Goal: Task Accomplishment & Management: Manage account settings

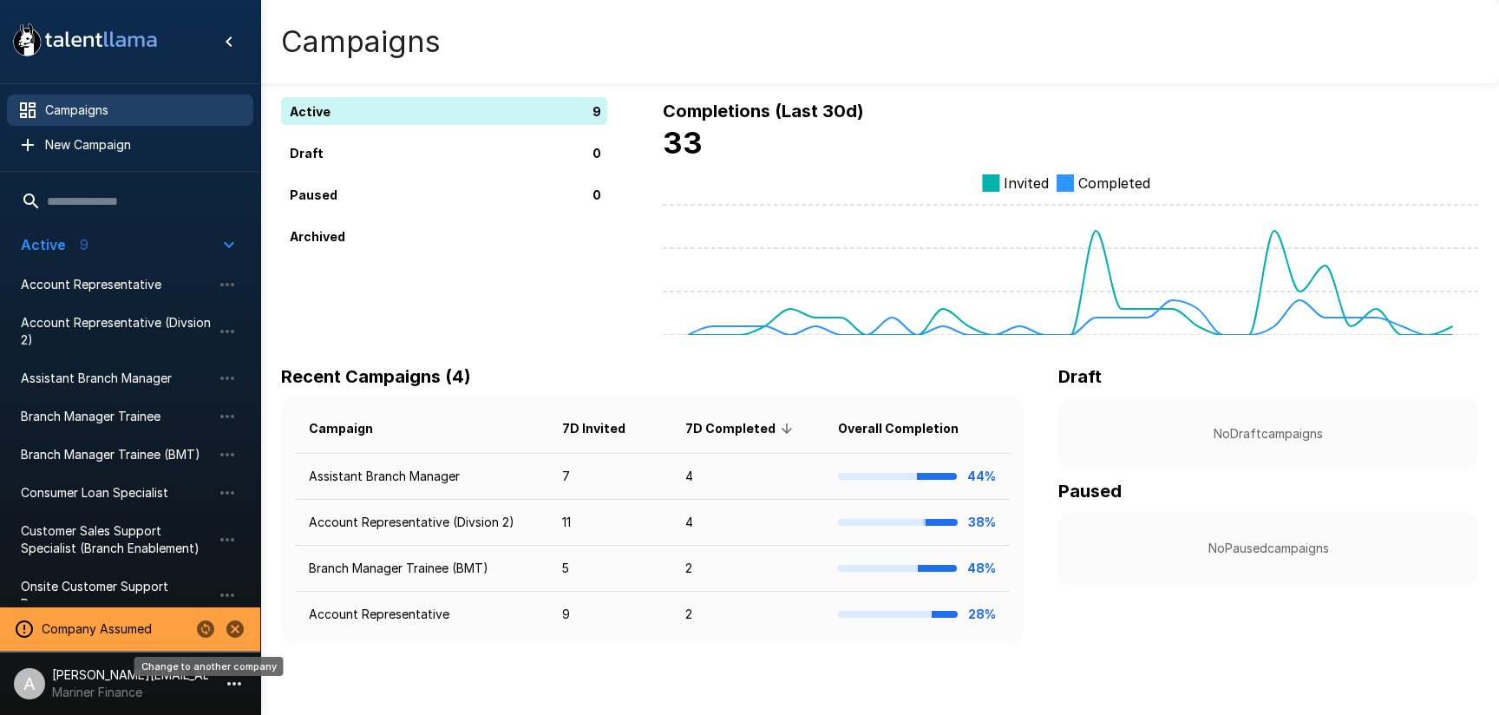
click at [209, 628] on icon "Change to another company" at bounding box center [205, 628] width 21 height 21
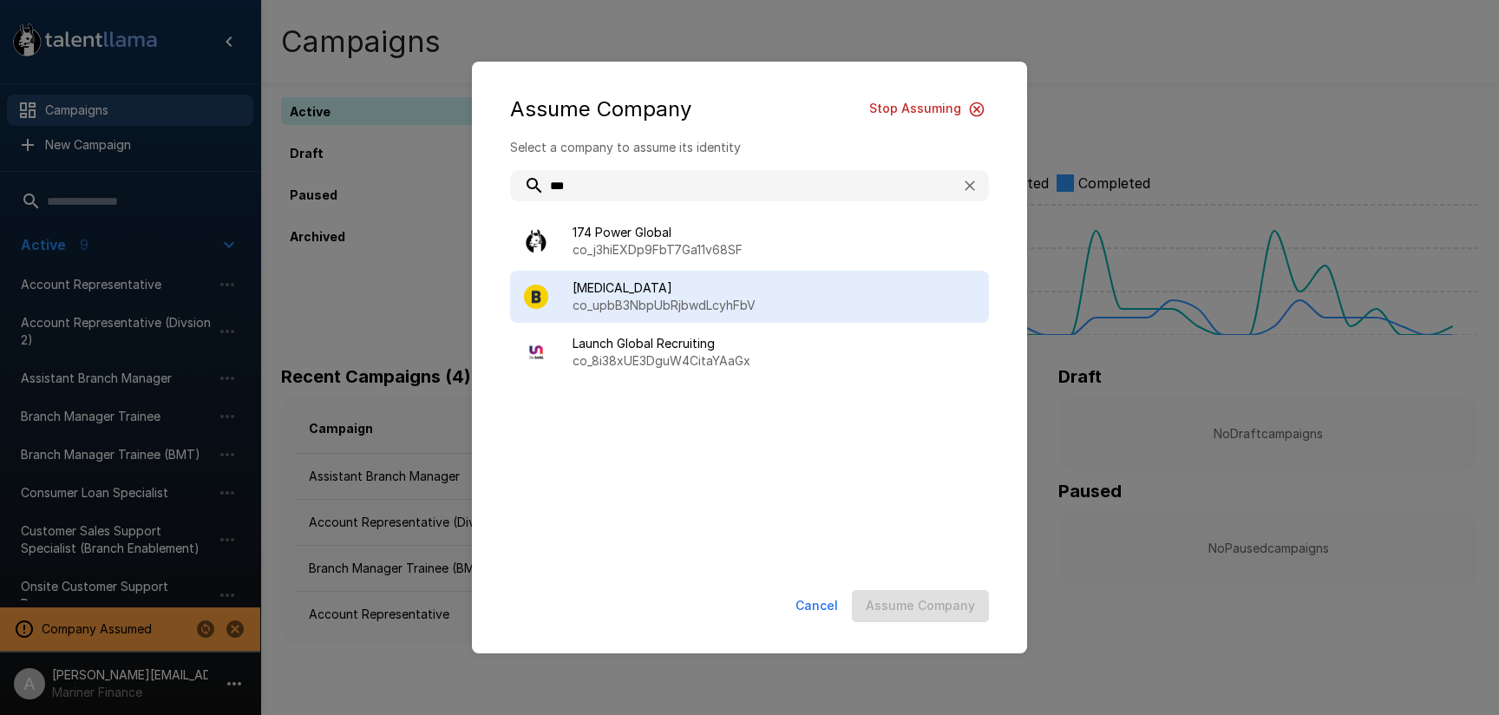
type input "***"
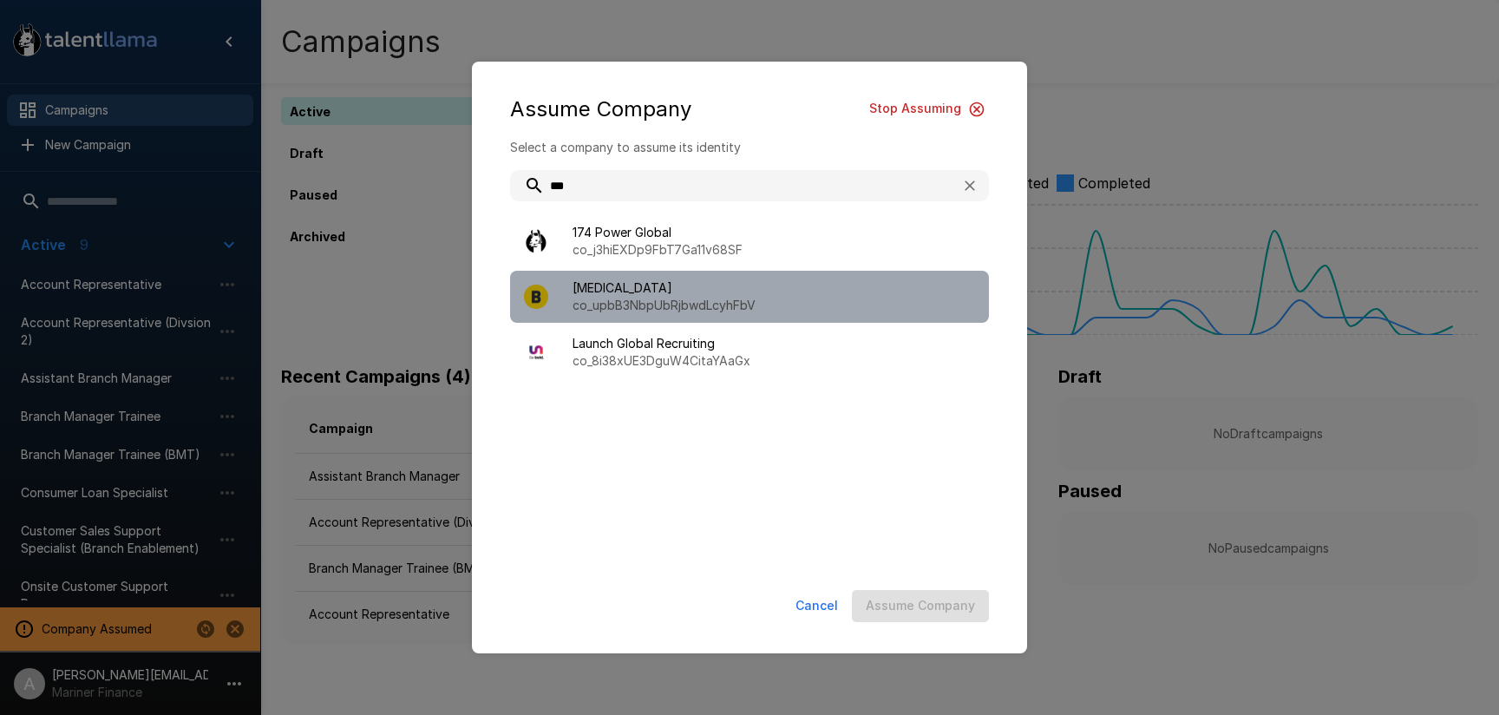
click at [678, 290] on span "[MEDICAL_DATA]" at bounding box center [773, 287] width 402 height 17
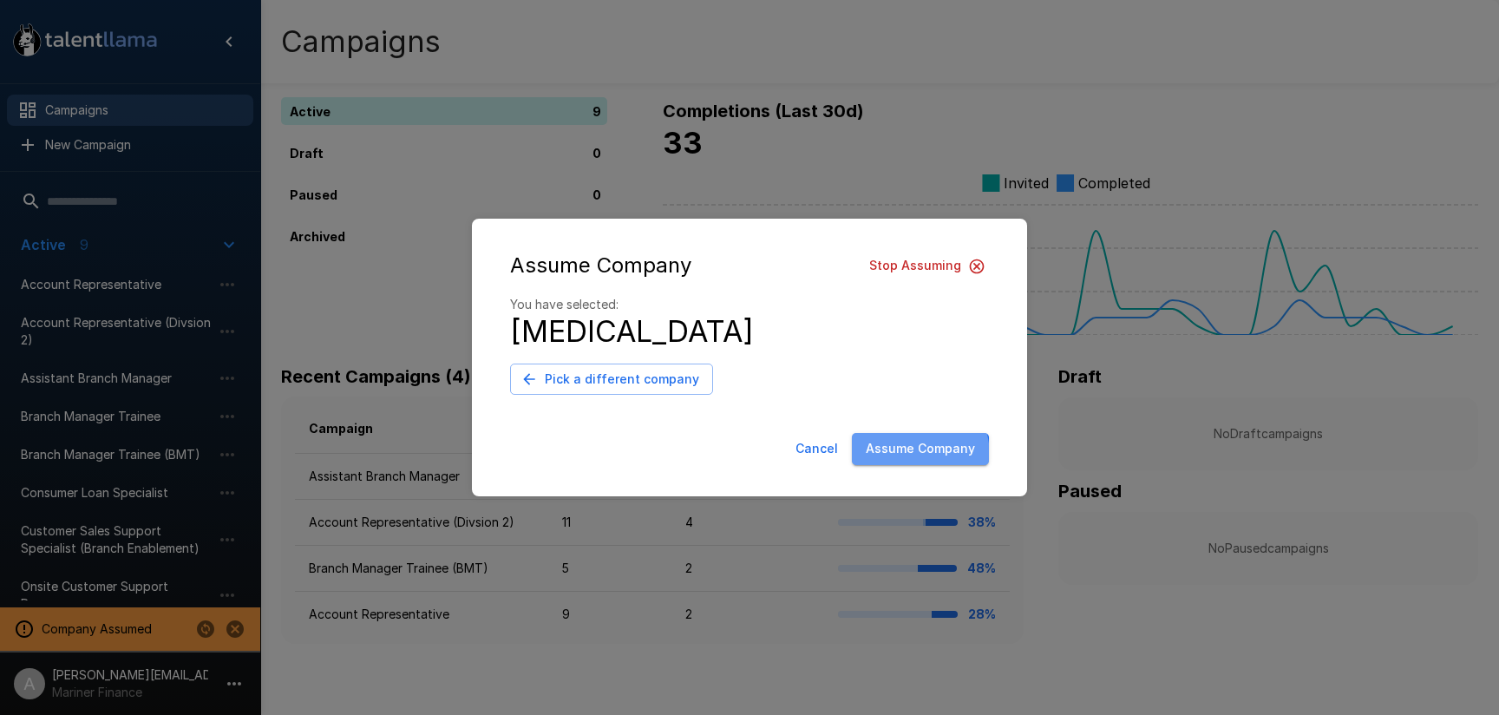
click at [908, 455] on button "Assume Company" at bounding box center [920, 449] width 137 height 32
